Goal: Obtain resource: Download file/media

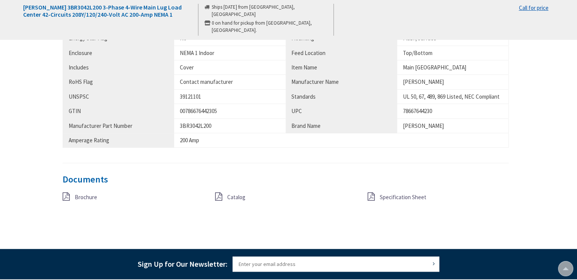
scroll to position [569, 0]
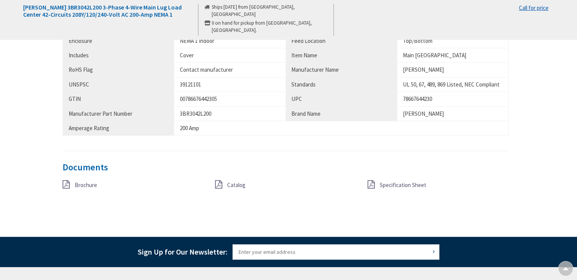
click at [393, 186] on span "Specification Sheet" at bounding box center [403, 184] width 47 height 7
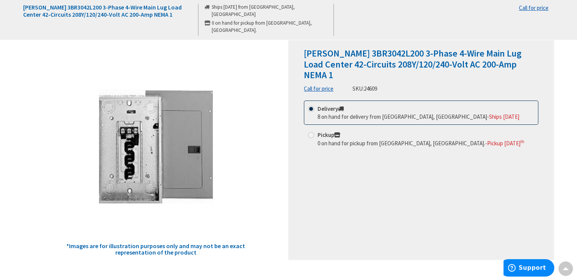
scroll to position [38, 0]
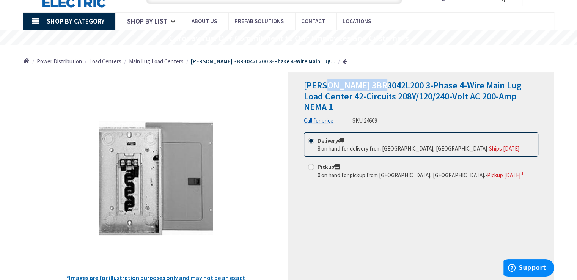
drag, startPoint x: 379, startPoint y: 86, endPoint x: 326, endPoint y: 86, distance: 53.1
click at [326, 86] on span "[PERSON_NAME] 3BR3042L200 3-Phase 4-Wire Main Lug Load Center 42-Circuits 208Y/…" at bounding box center [413, 96] width 218 height 34
copy span "3BR3042L200"
